Goal: Task Accomplishment & Management: Manage account settings

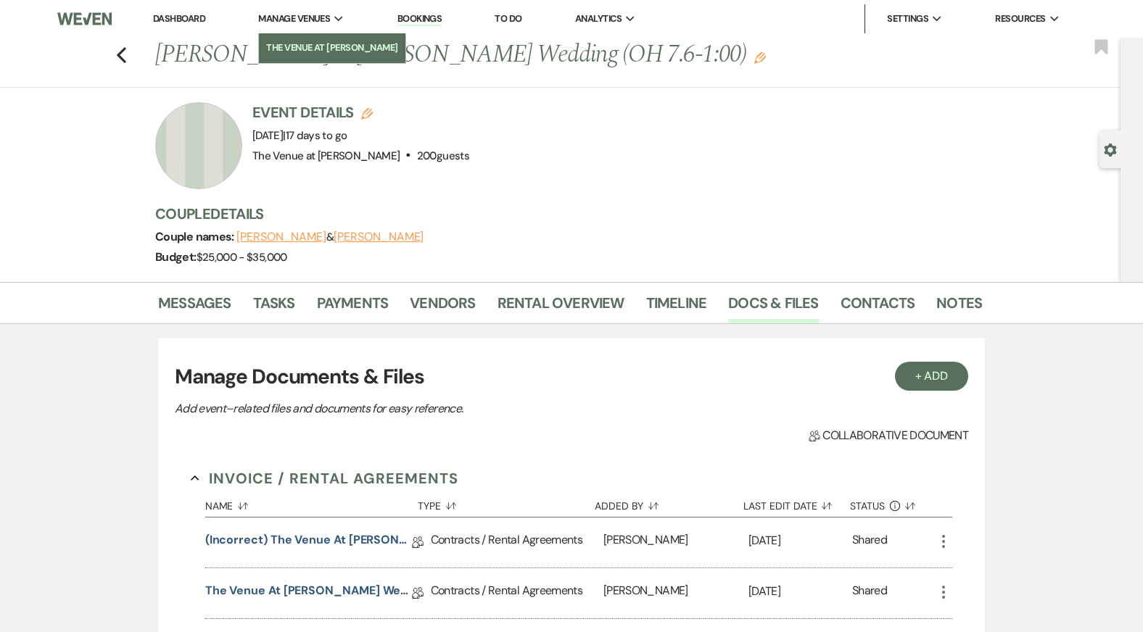
click at [305, 45] on li "The Venue at [PERSON_NAME]" at bounding box center [332, 48] width 132 height 14
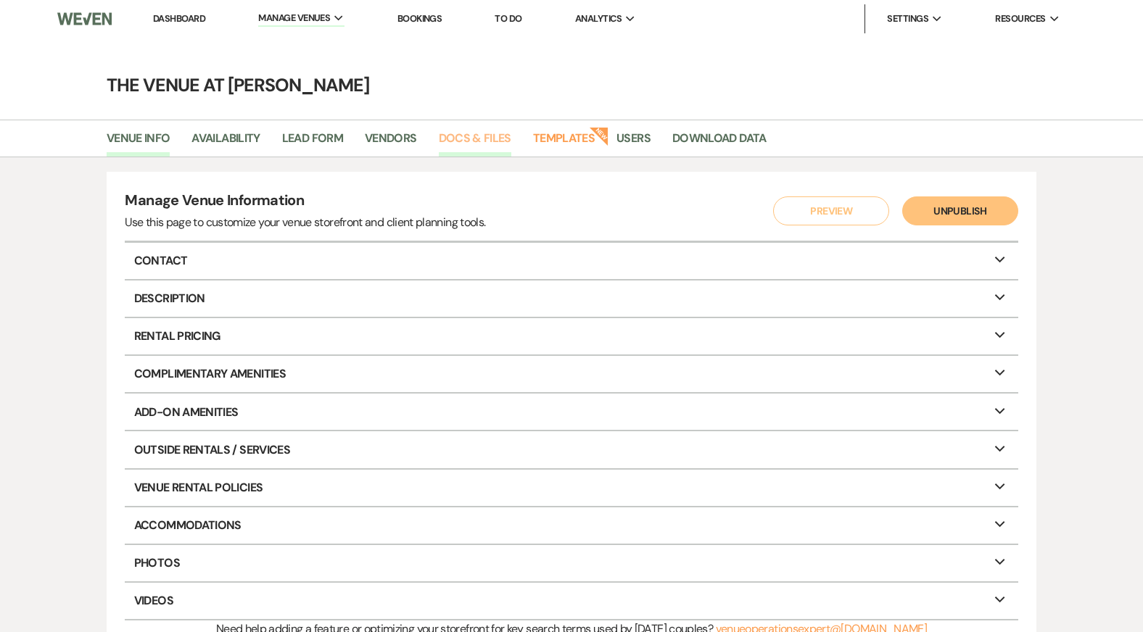
click at [488, 131] on link "Docs & Files" at bounding box center [475, 143] width 72 height 28
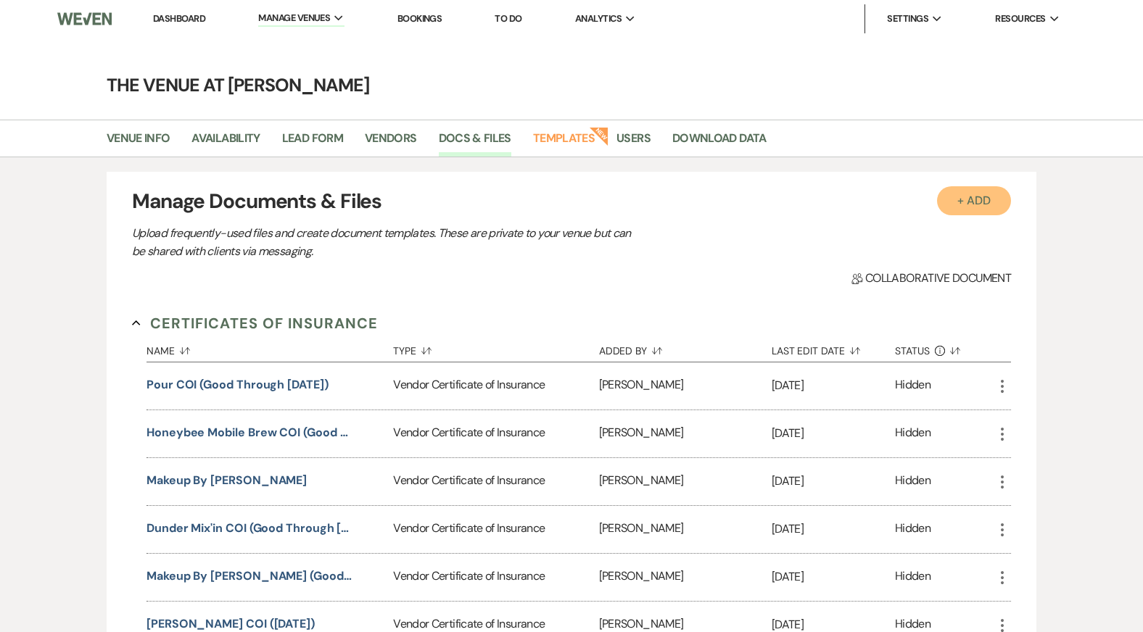
click at [971, 205] on button "+ Add" at bounding box center [974, 200] width 74 height 29
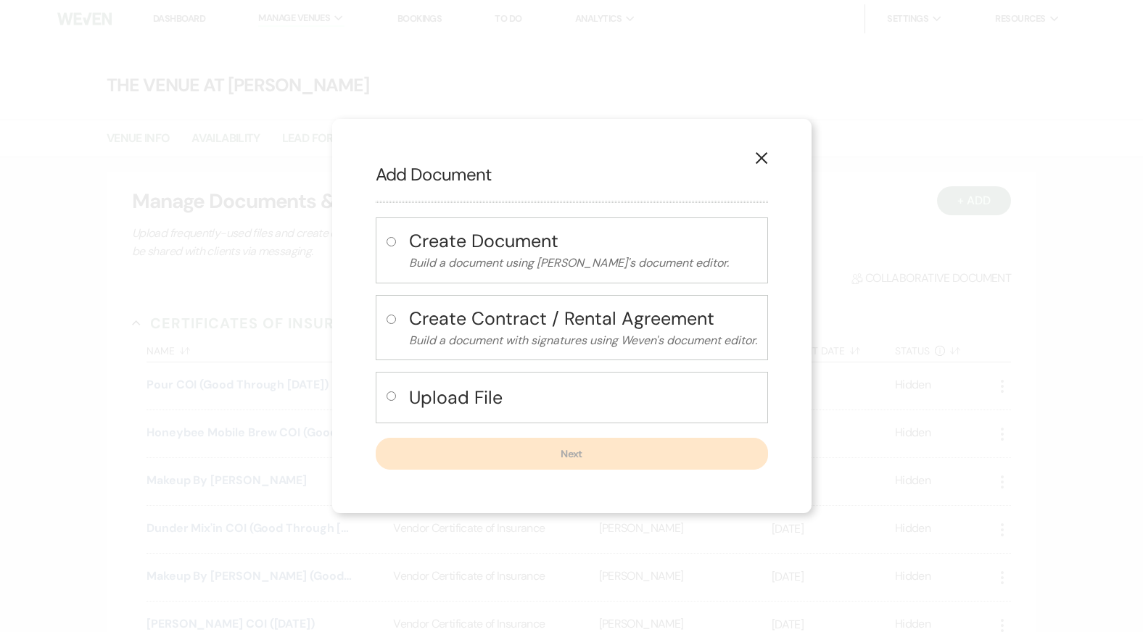
click at [439, 404] on h4 "Upload File" at bounding box center [583, 397] width 348 height 25
radio input "true"
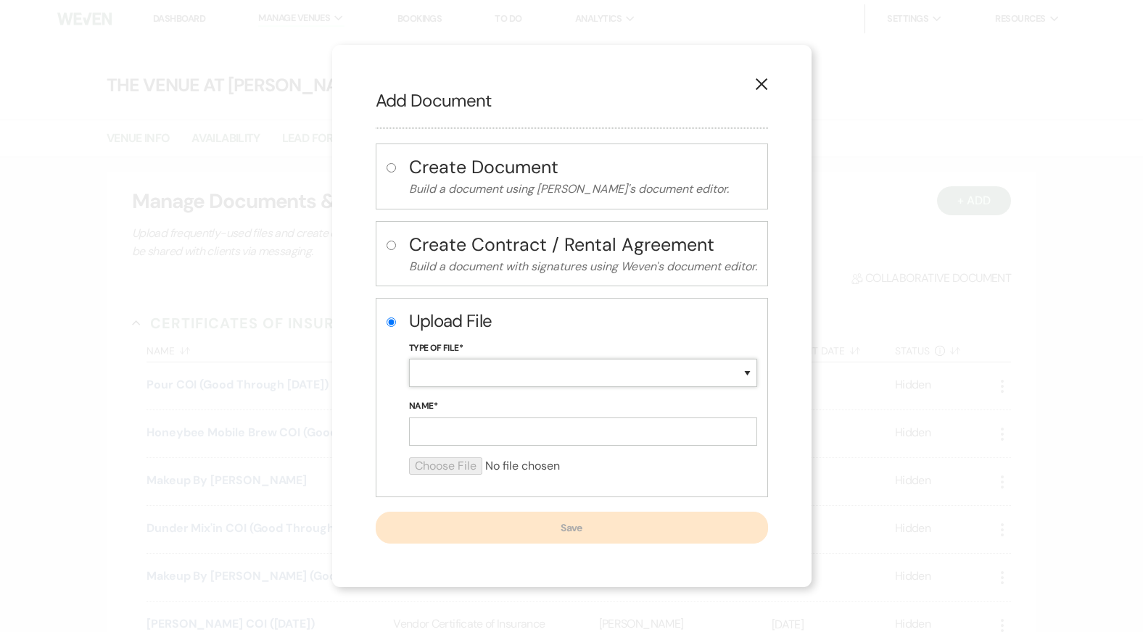
click at [450, 373] on select "Special Event Insurance Vendor Certificate of Insurance Contracts / Rental Agre…" at bounding box center [583, 373] width 348 height 28
select select "18"
click at [435, 434] on input "Name*" at bounding box center [583, 432] width 348 height 28
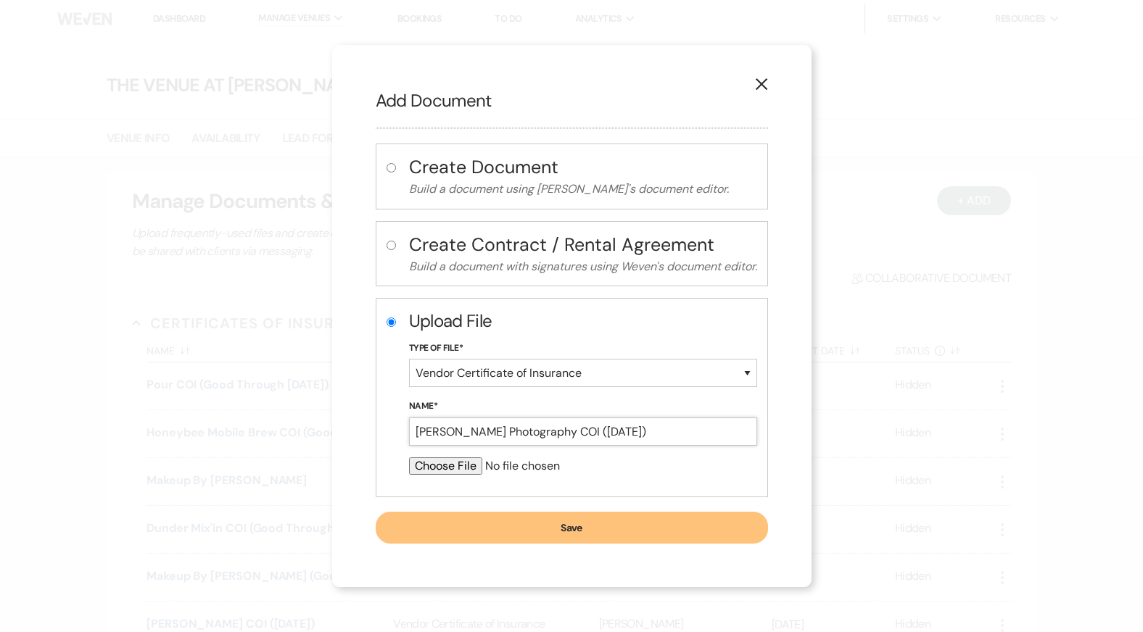
type input "[PERSON_NAME] Photography COI ([DATE])"
click at [440, 470] on input "file" at bounding box center [583, 465] width 348 height 17
type input "C:\fakepath\GL_COVERAGESUMMARY_12_14_2024_P104250896-2367281263956.PDF"
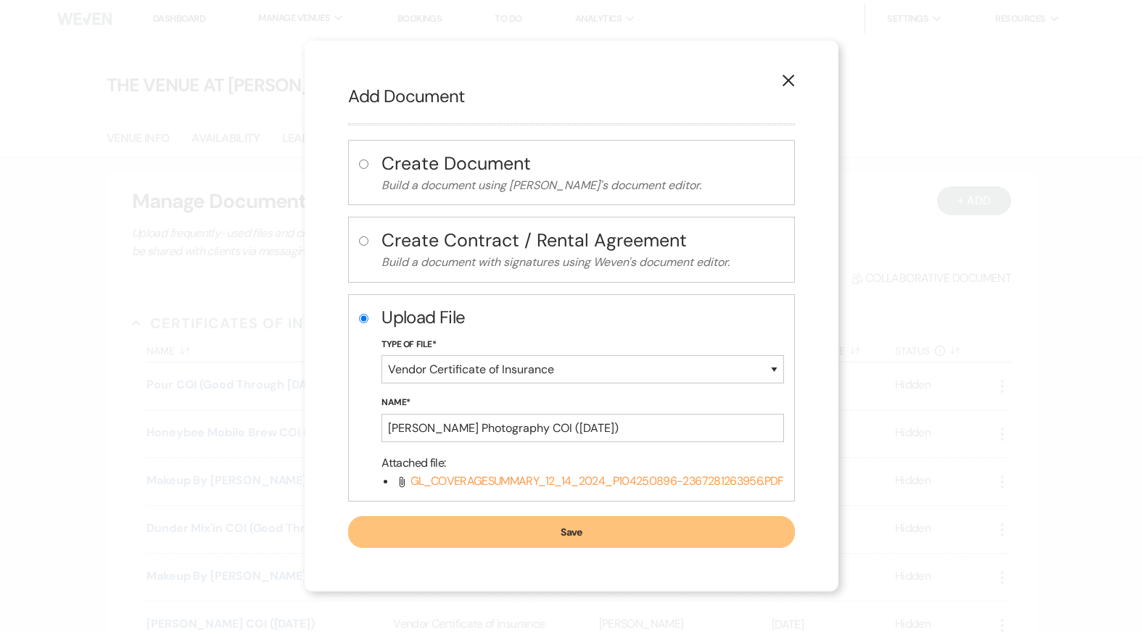
click at [503, 537] on button "Save" at bounding box center [571, 532] width 446 height 32
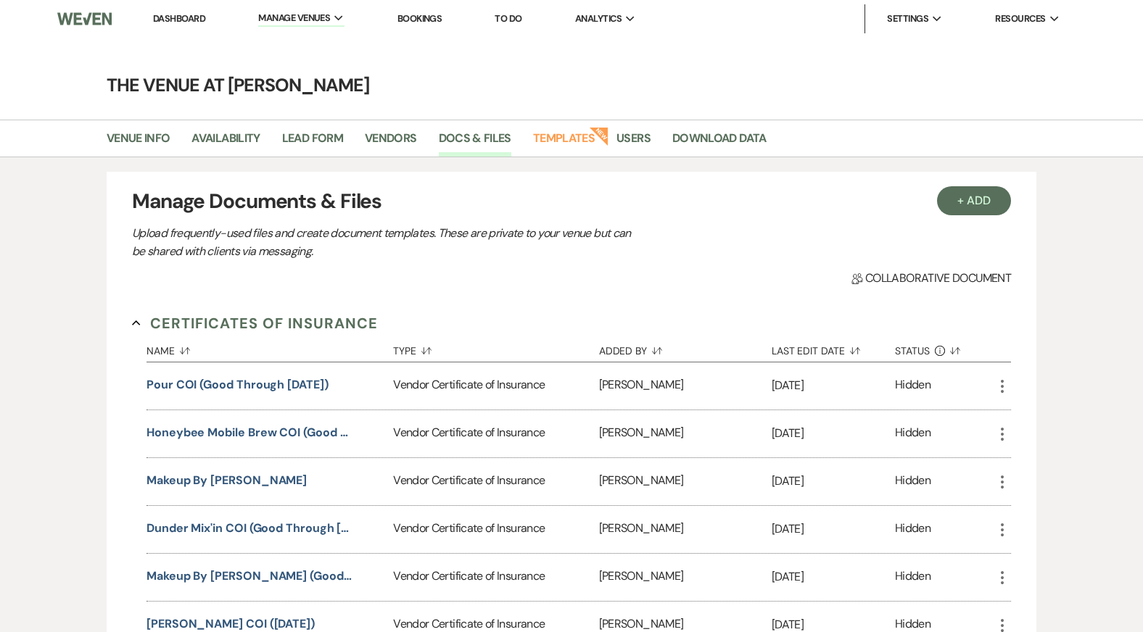
click at [175, 20] on link "Dashboard" at bounding box center [179, 18] width 52 height 12
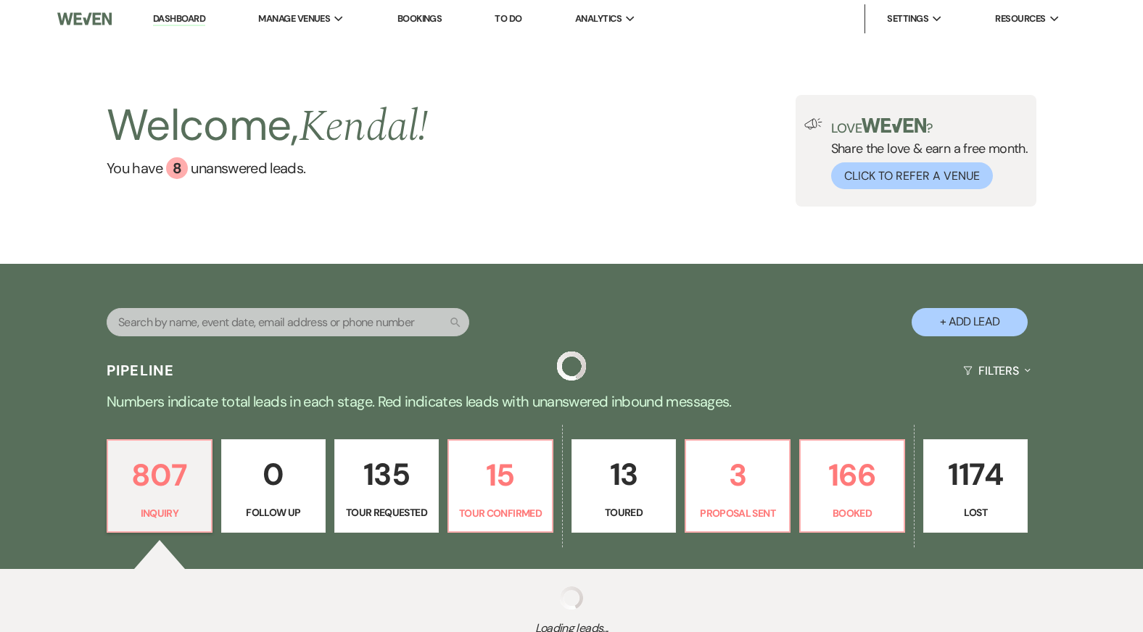
click at [237, 322] on input "text" at bounding box center [288, 322] width 362 height 28
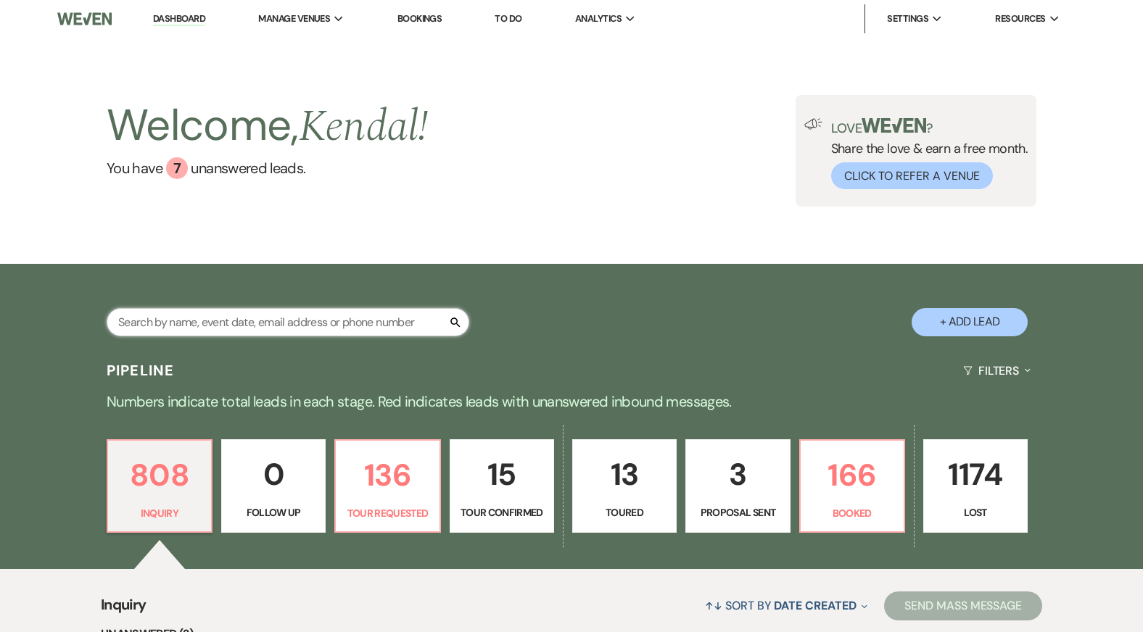
click at [231, 322] on input "text" at bounding box center [288, 322] width 362 height 28
type input "macleon"
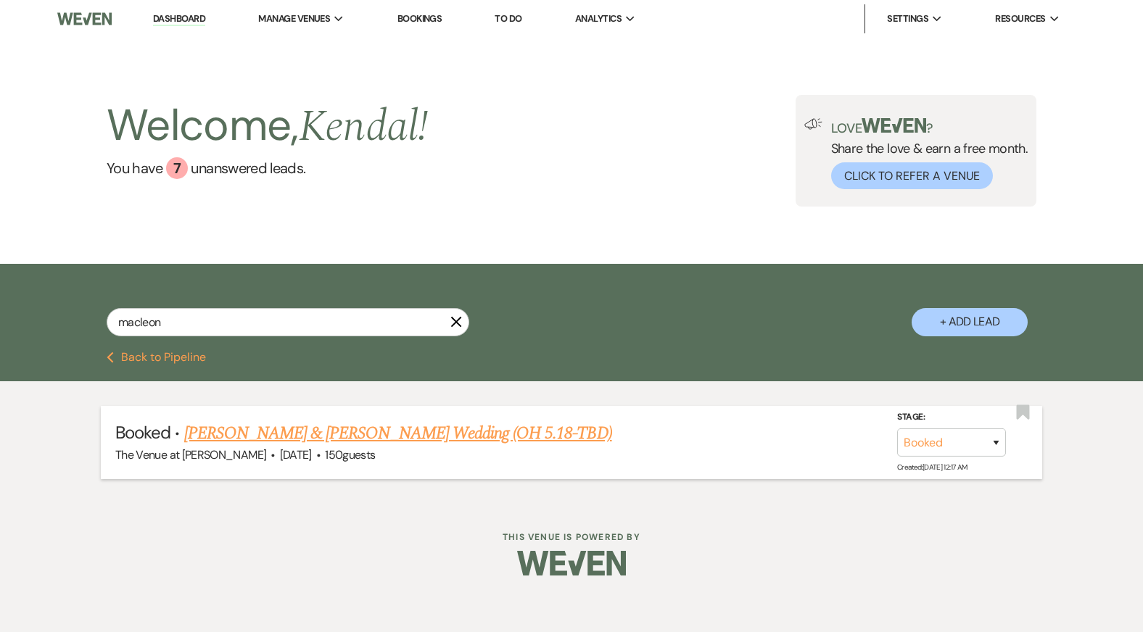
click at [439, 436] on link "[PERSON_NAME] & [PERSON_NAME] Wedding (OH 5.18-TBD)" at bounding box center [398, 433] width 428 height 26
